Goal: Task Accomplishment & Management: Manage account settings

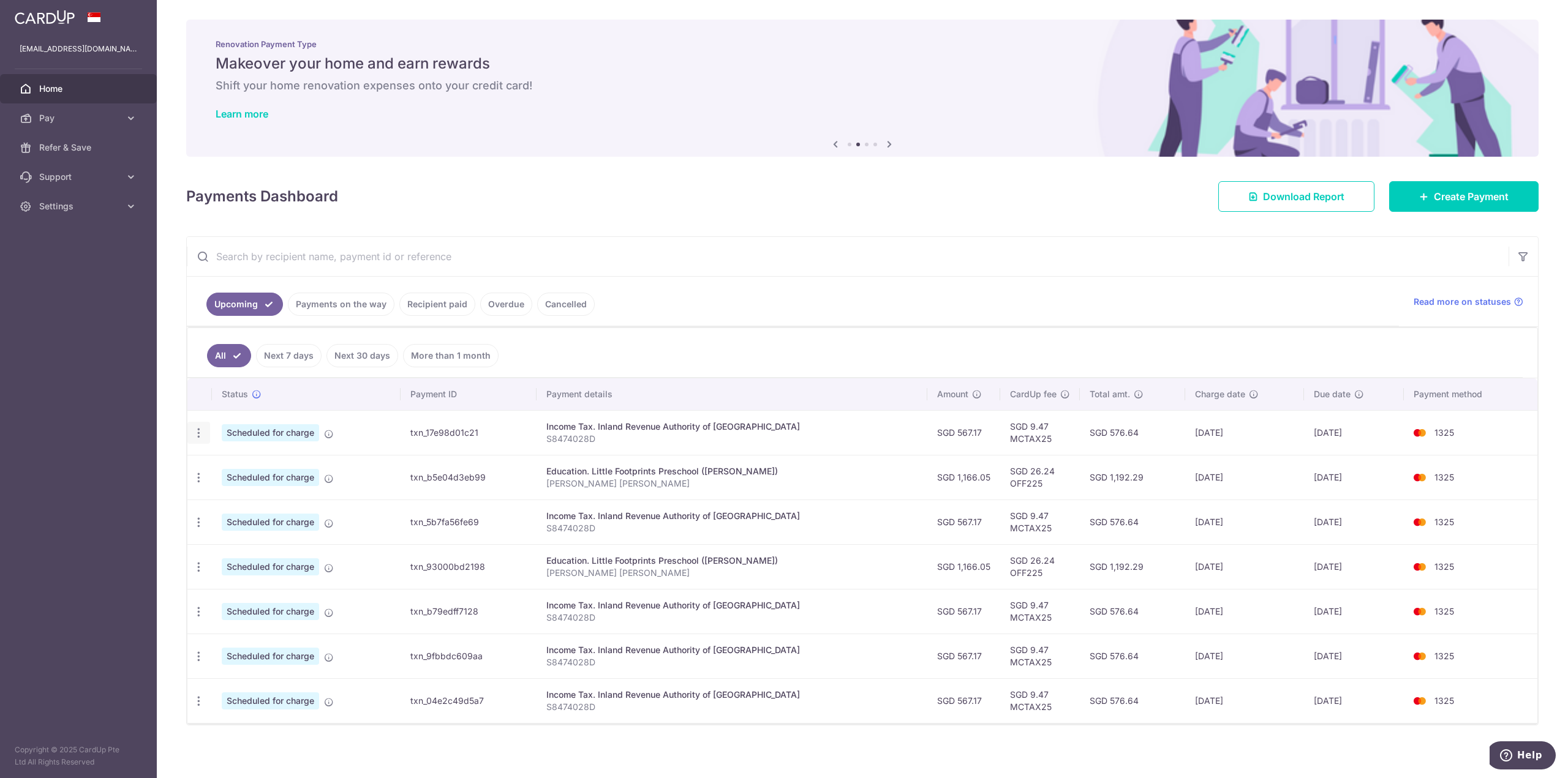
click at [196, 432] on icon "button" at bounding box center [198, 433] width 13 height 13
click at [250, 497] on span "Cancel payment" at bounding box center [264, 496] width 82 height 15
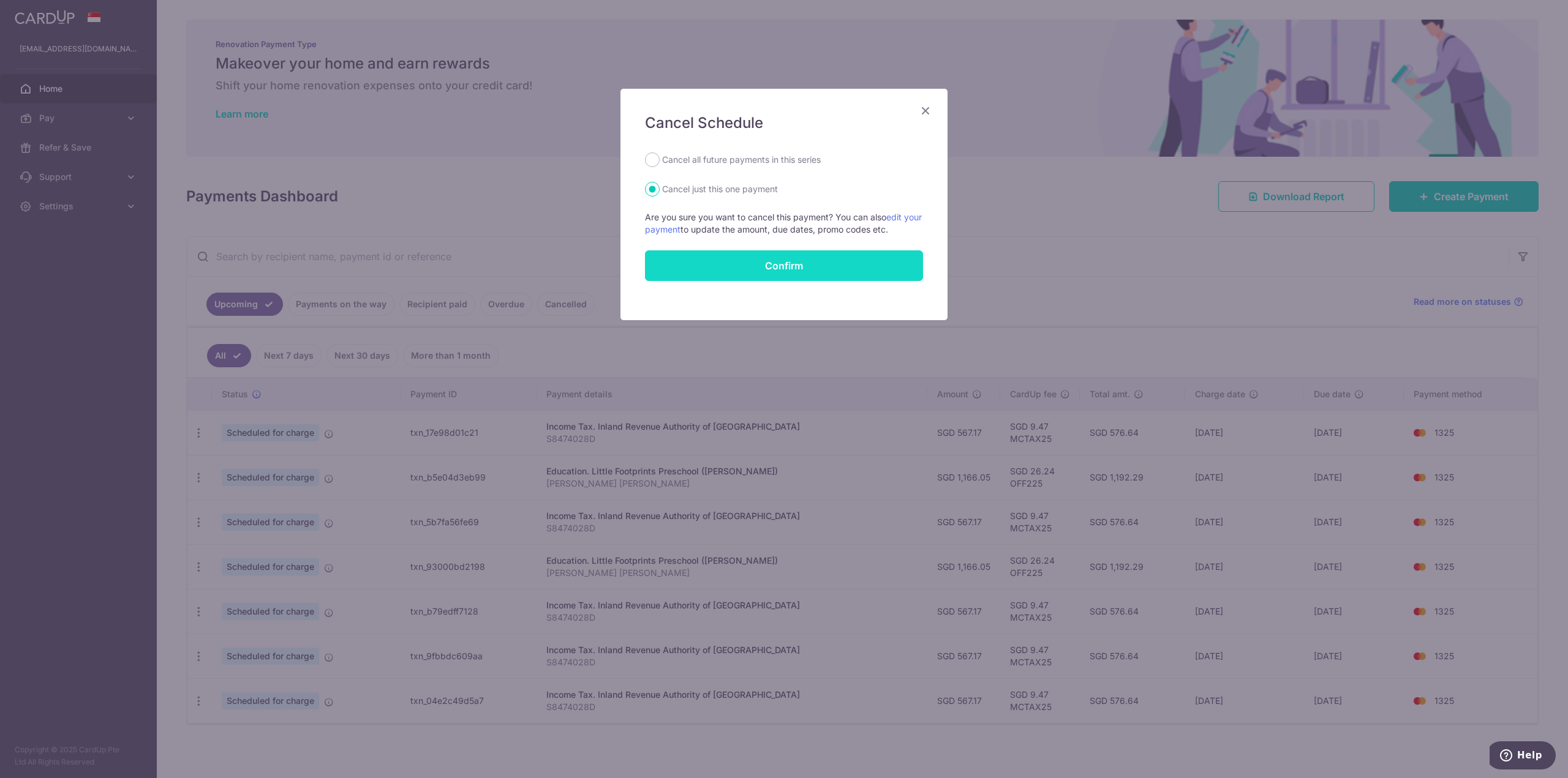
click at [796, 263] on button "Confirm" at bounding box center [784, 265] width 278 height 30
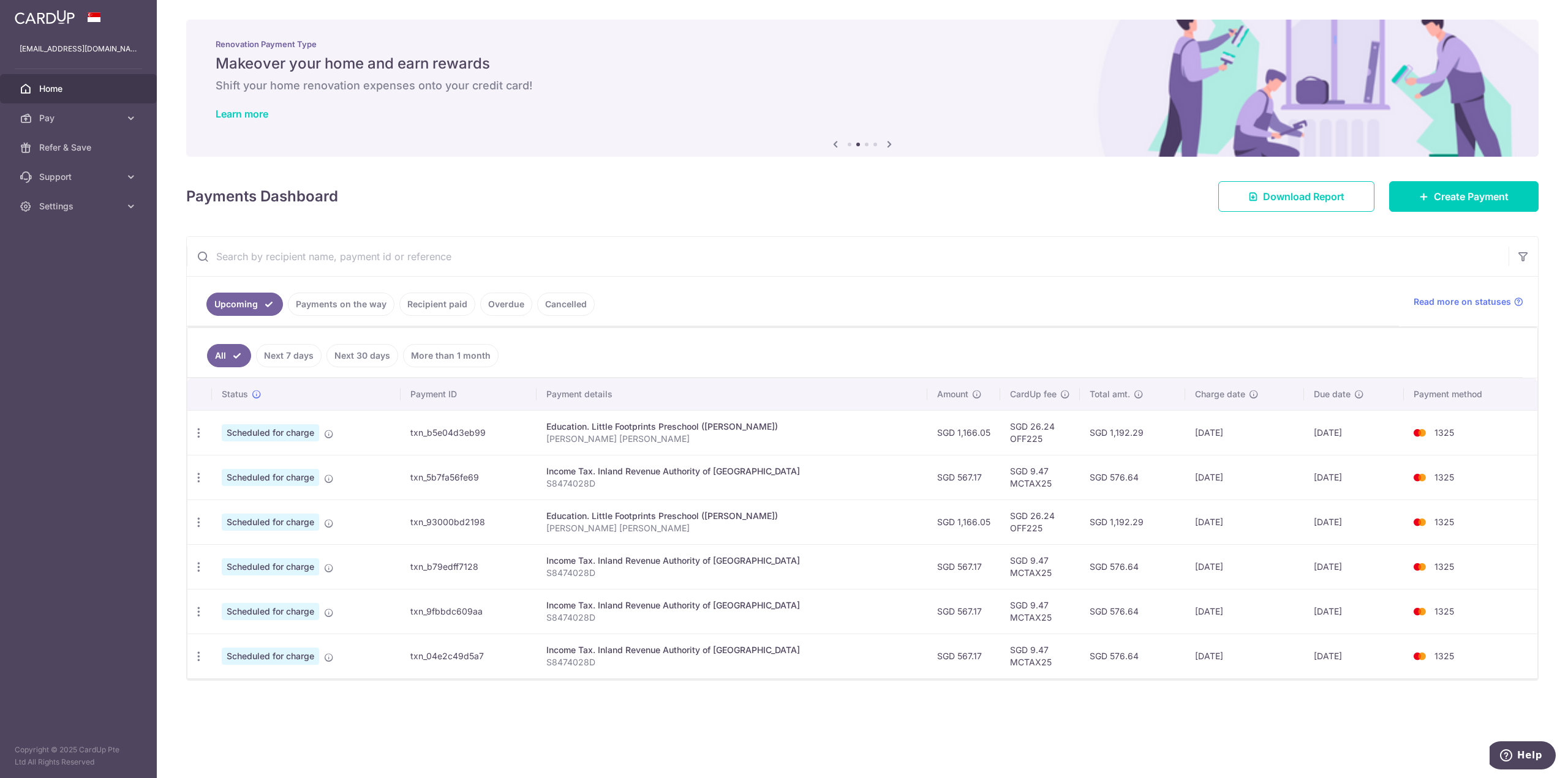
click at [402, 184] on div "Payments Dashboard Download Report Create Payment" at bounding box center [862, 194] width 1352 height 35
